Goal: Information Seeking & Learning: Learn about a topic

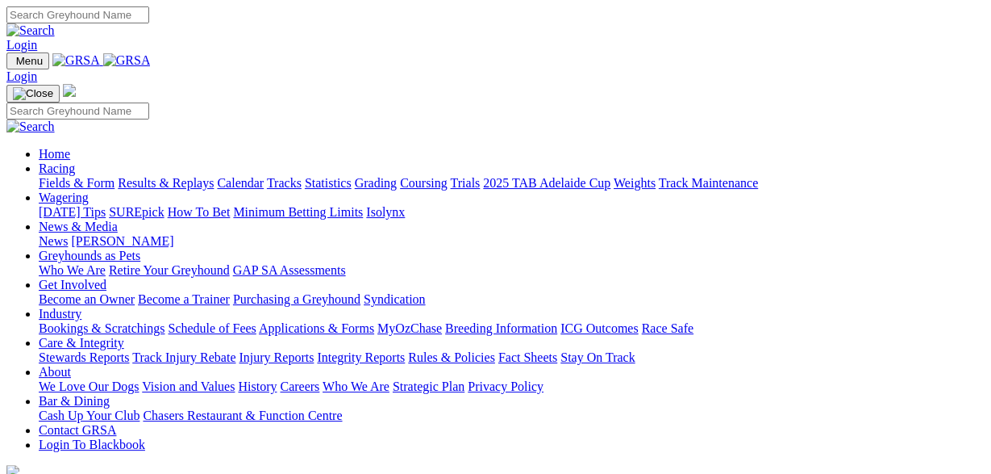
click at [68, 234] on link "News" at bounding box center [53, 241] width 29 height 14
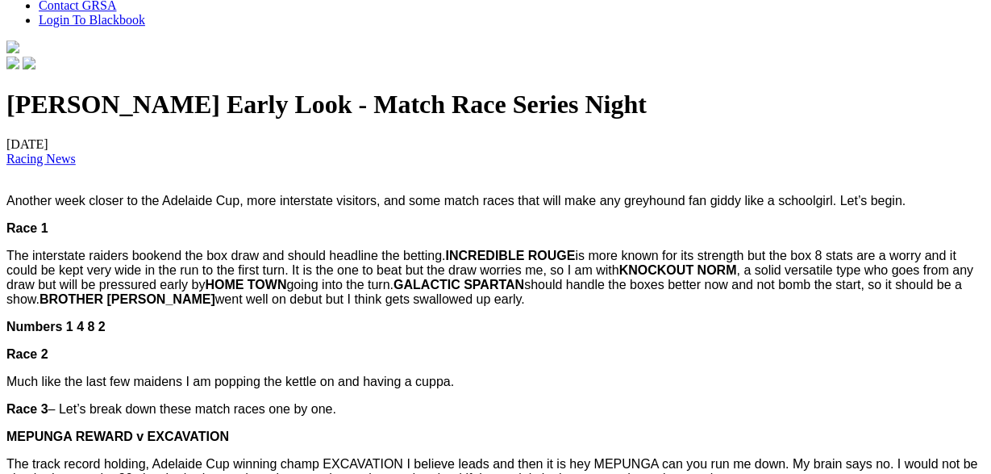
scroll to position [252, 0]
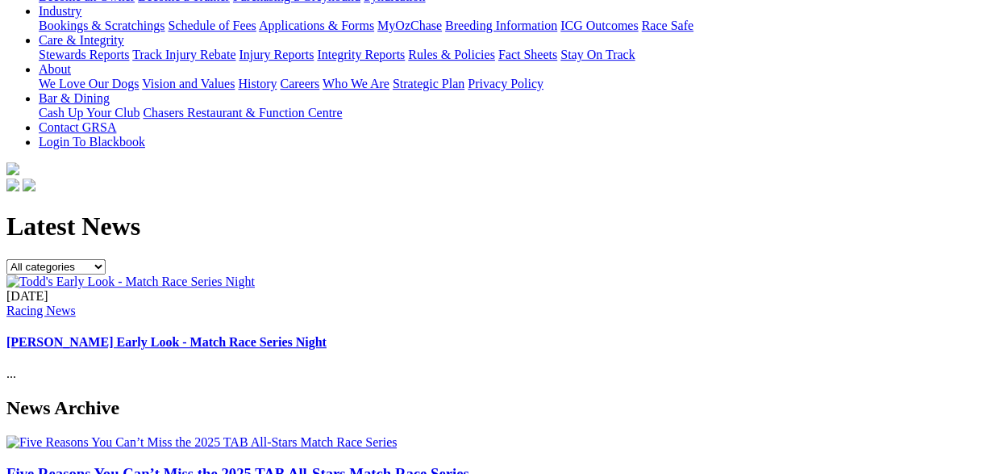
scroll to position [336, 0]
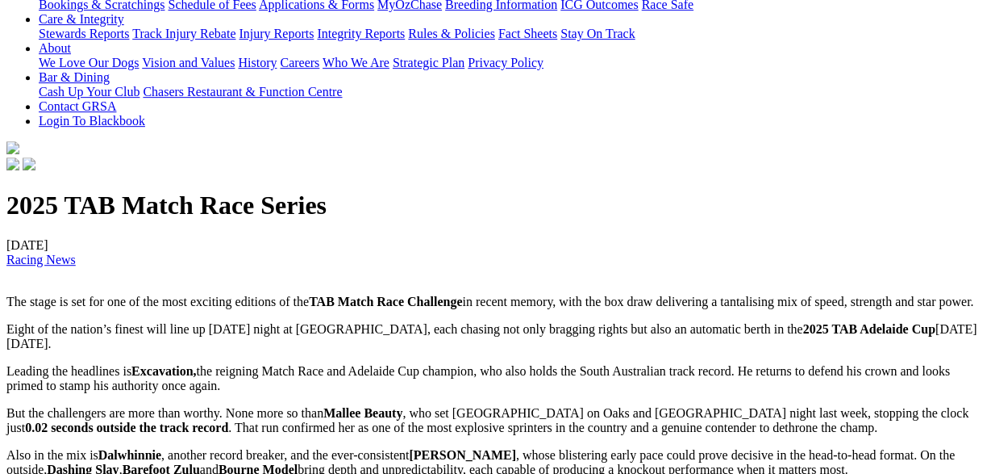
scroll to position [168, 0]
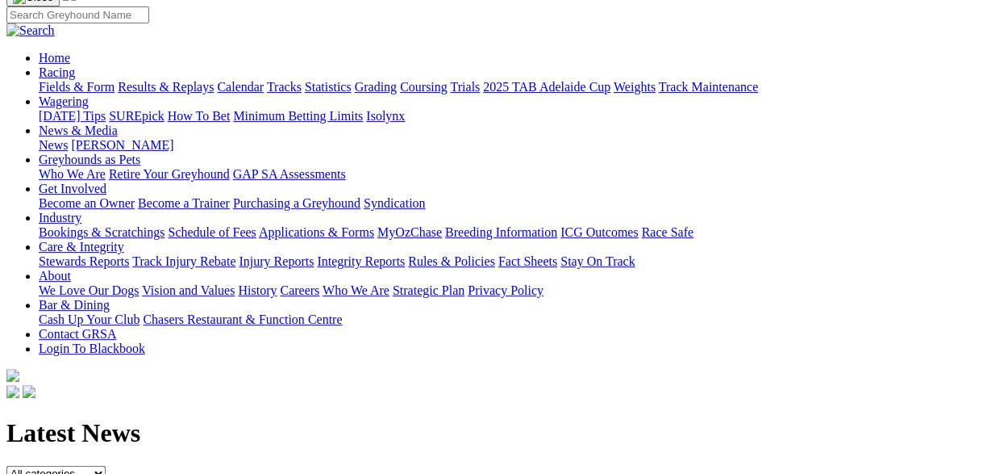
scroll to position [336, 0]
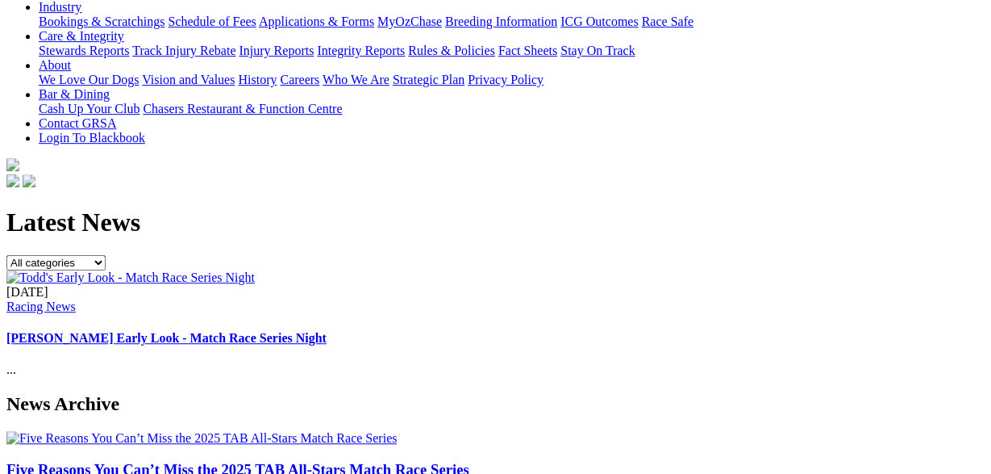
click at [91, 461] on link "Five Reasons You Can’t Miss the 2025 TAB All-Stars Match Race Series" at bounding box center [237, 469] width 463 height 17
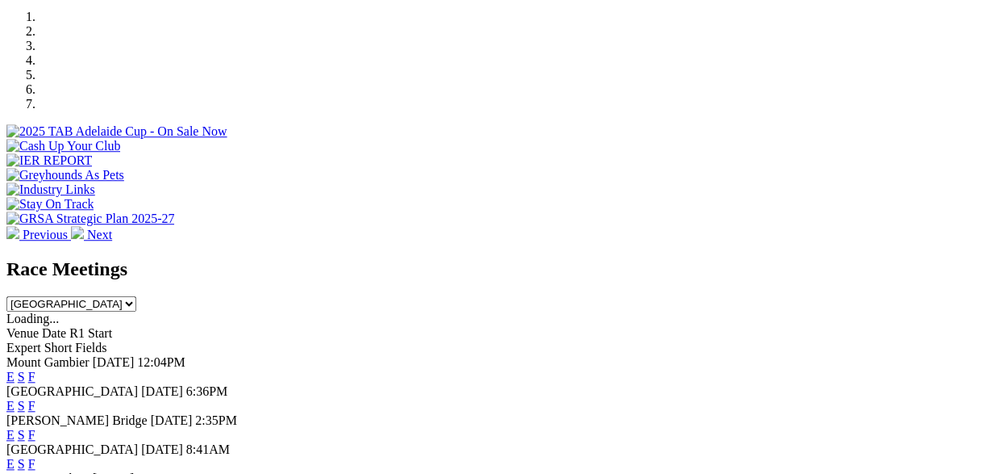
scroll to position [503, 0]
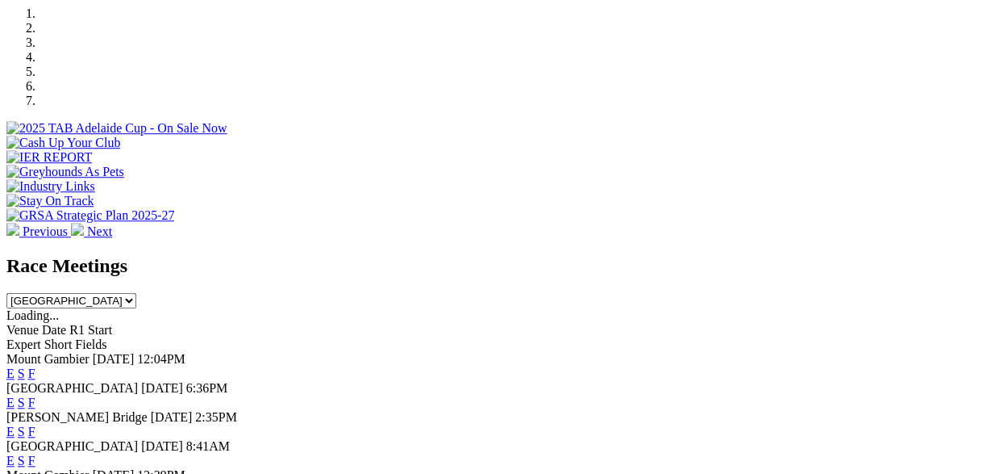
click at [35, 395] on link "F" at bounding box center [31, 402] width 7 height 14
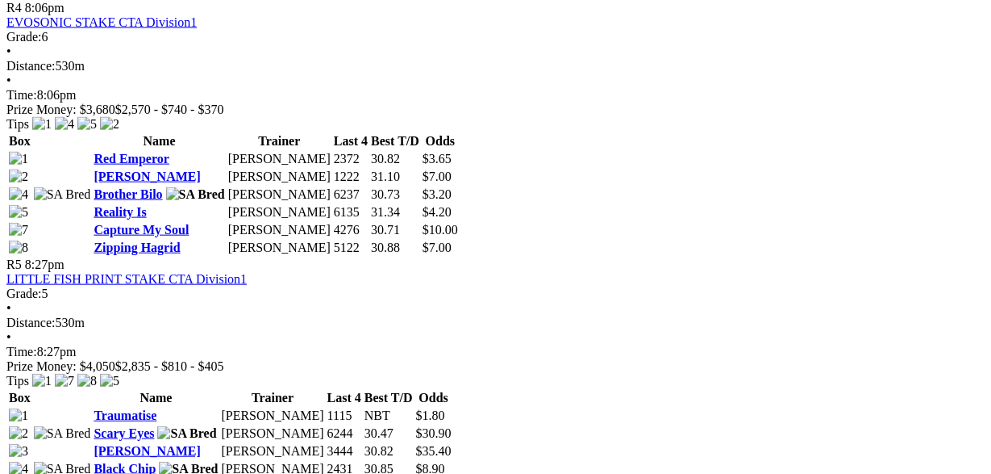
scroll to position [1678, 0]
